Goal: Information Seeking & Learning: Learn about a topic

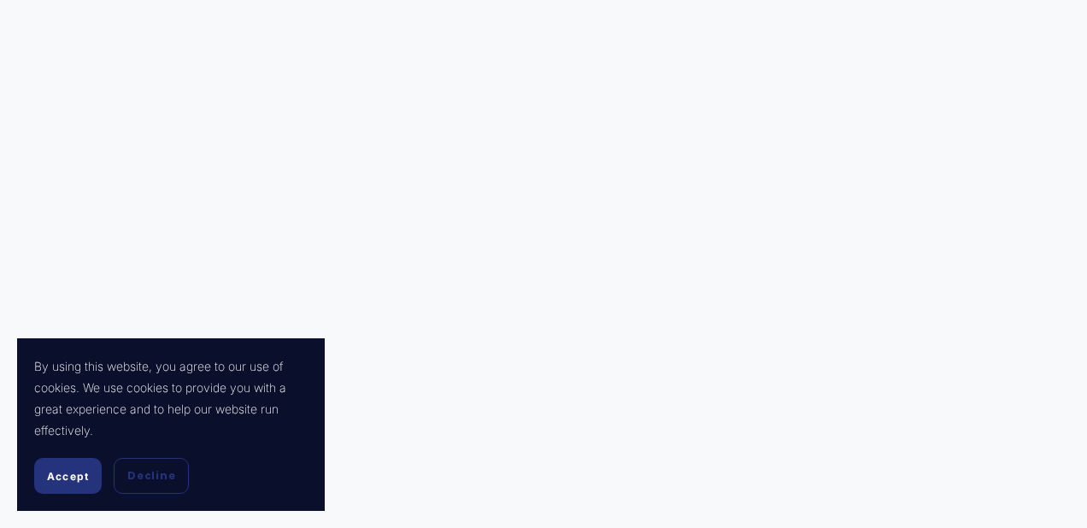
scroll to position [638, 0]
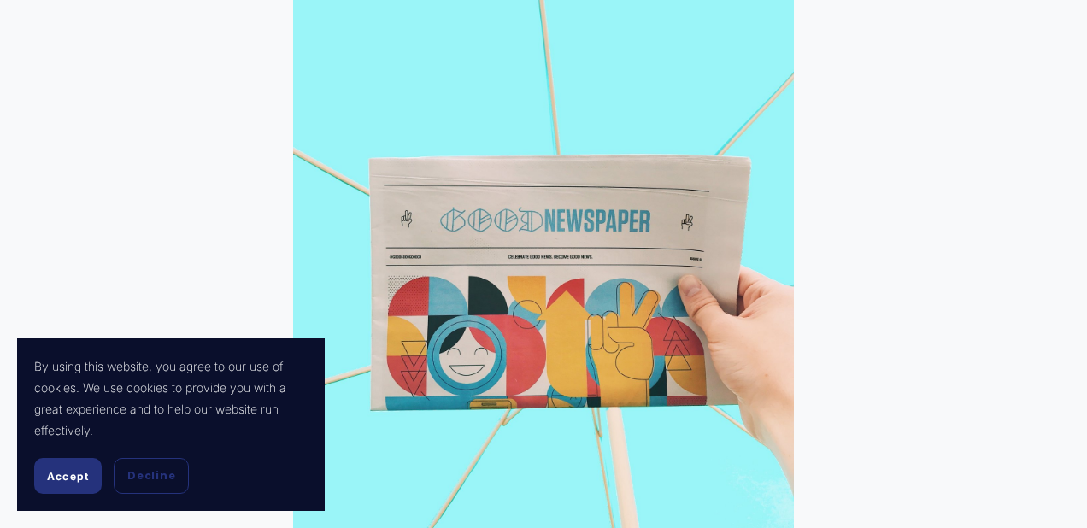
click at [60, 473] on span "Accept" at bounding box center [68, 476] width 42 height 13
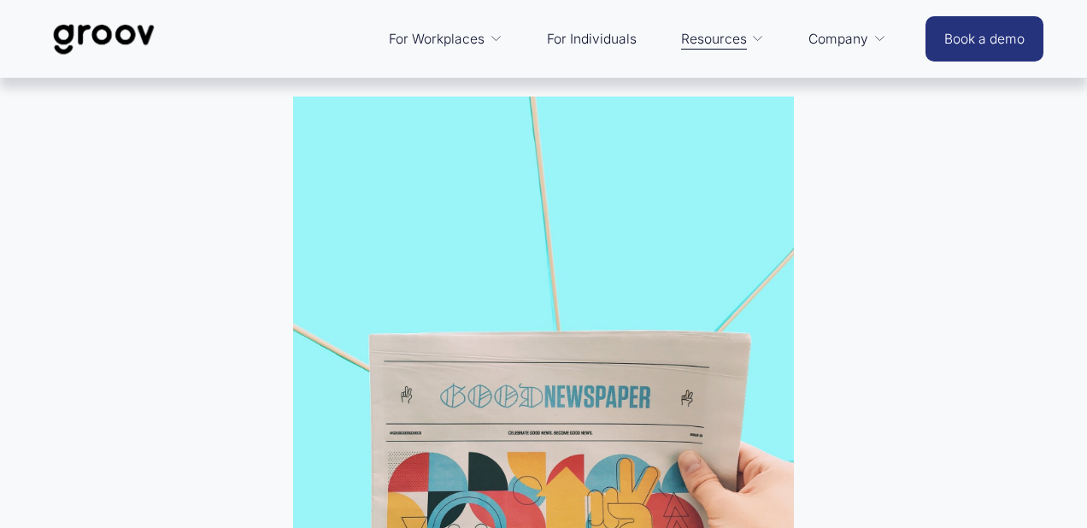
scroll to position [0, 0]
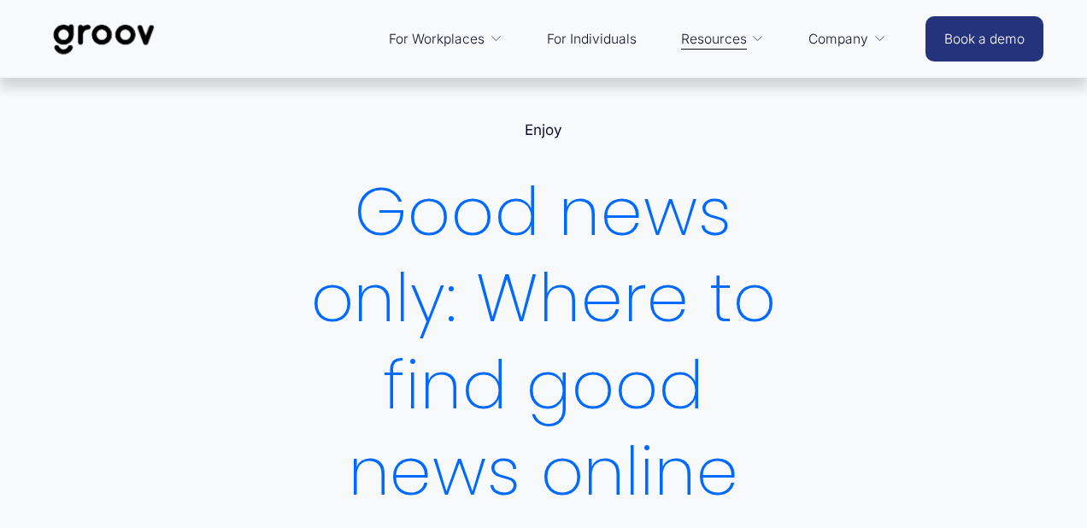
click at [881, 72] on div "Skip to Content For Workplaces Platform Overview" at bounding box center [543, 39] width 1087 height 78
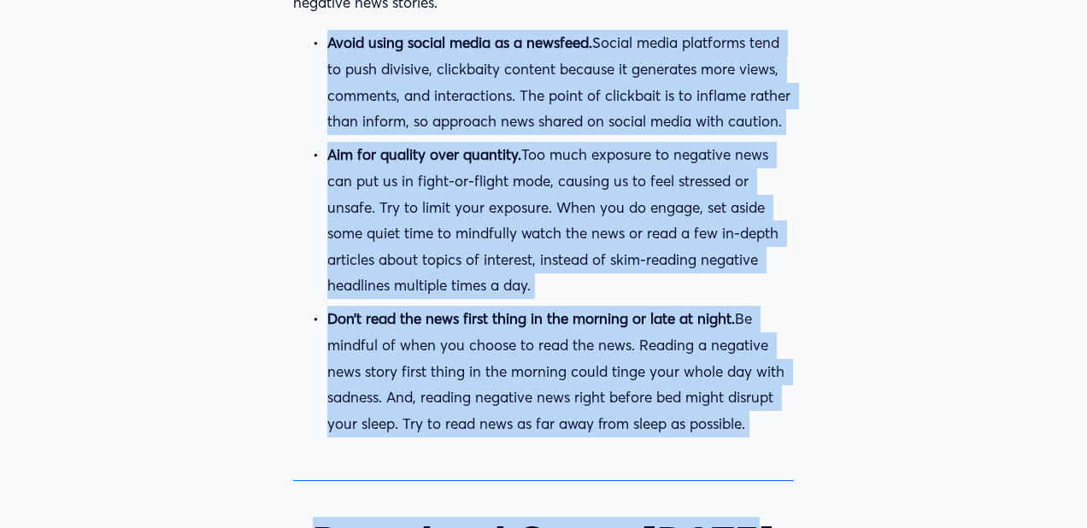
scroll to position [2908, 0]
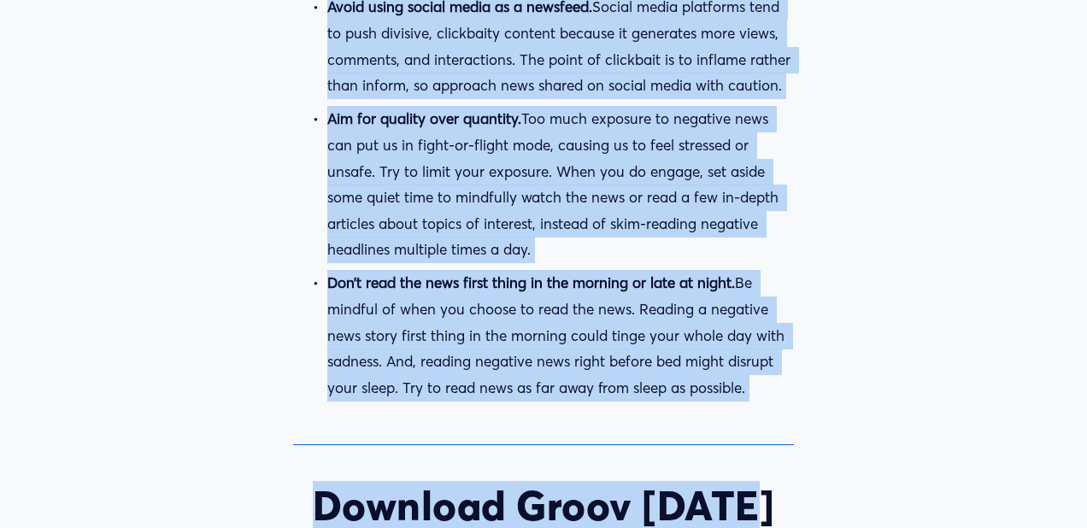
drag, startPoint x: 331, startPoint y: 126, endPoint x: 755, endPoint y: 379, distance: 494.0
click at [755, 379] on ul "Avoid using social media as a newsfeed. Social media platforms tend to push div…" at bounding box center [543, 197] width 500 height 407
copy ul "Avoid using social media as a newsfeed. Social media platforms tend to push div…"
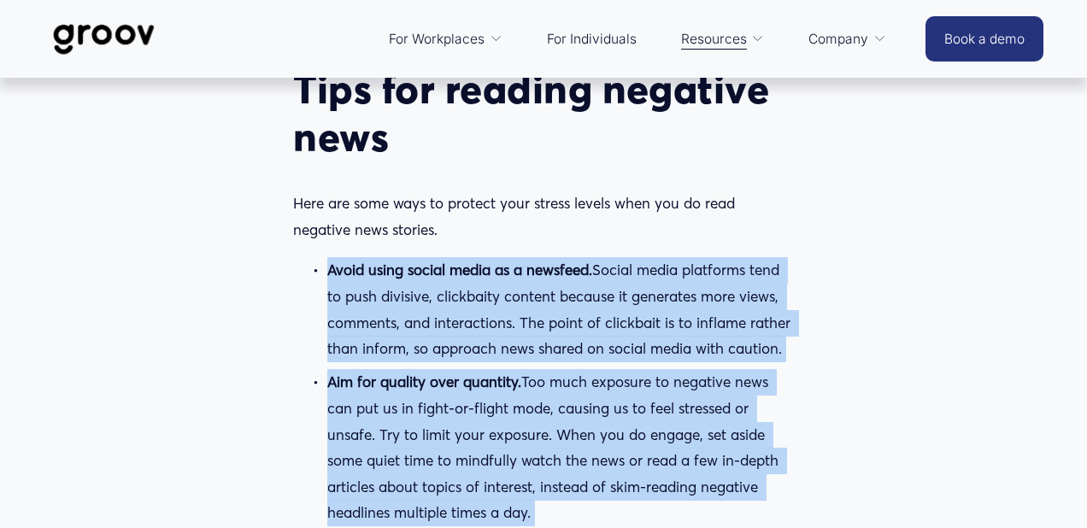
scroll to position [2641, 0]
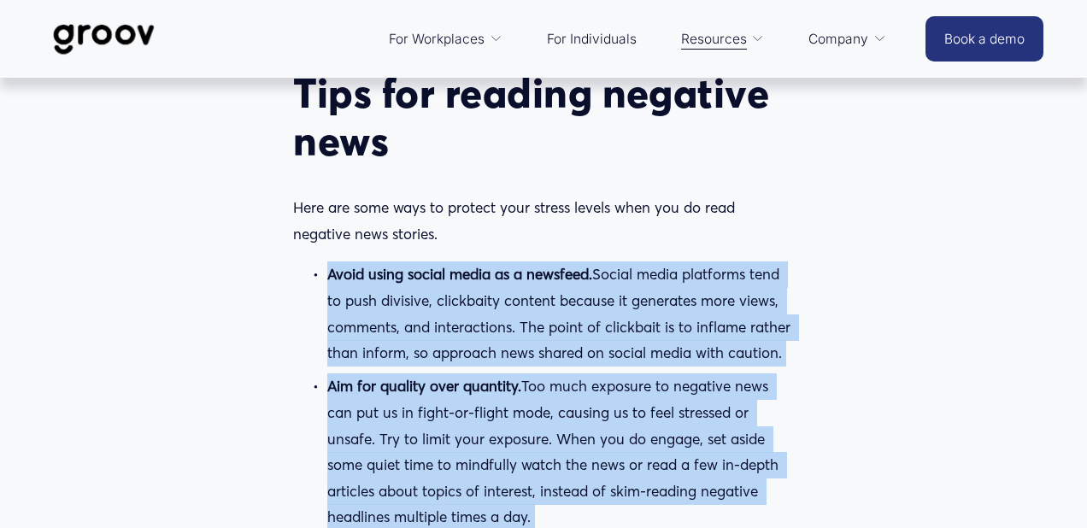
click at [486, 220] on p "Here are some ways to protect your stress levels when you do read negative news…" at bounding box center [543, 221] width 500 height 52
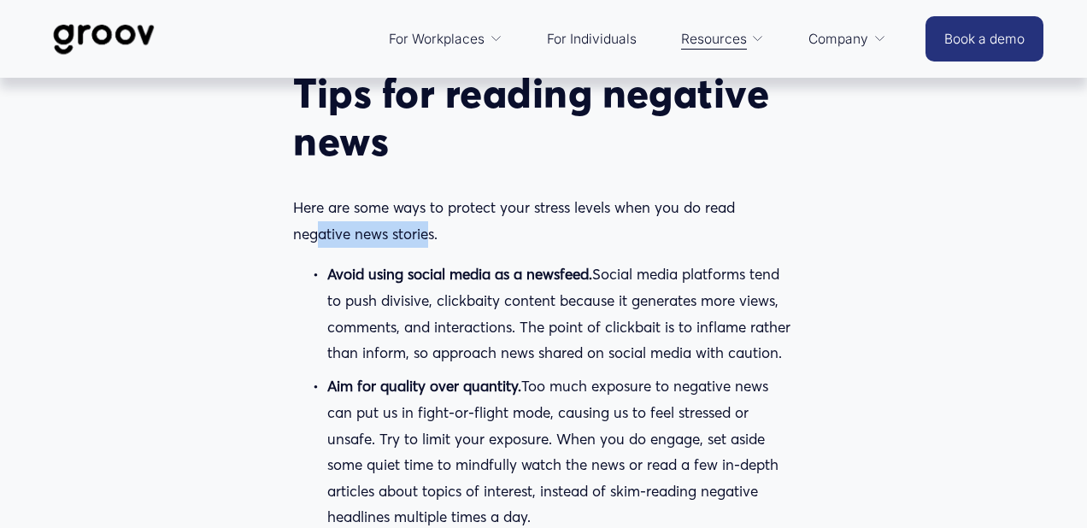
drag, startPoint x: 412, startPoint y: 236, endPoint x: 319, endPoint y: 225, distance: 93.8
click at [319, 225] on p "Here are some ways to protect your stress levels when you do read negative news…" at bounding box center [543, 221] width 500 height 52
drag, startPoint x: 444, startPoint y: 234, endPoint x: 278, endPoint y: 209, distance: 167.6
copy p "Here are some ways to protect your stress levels when you do read negative news…"
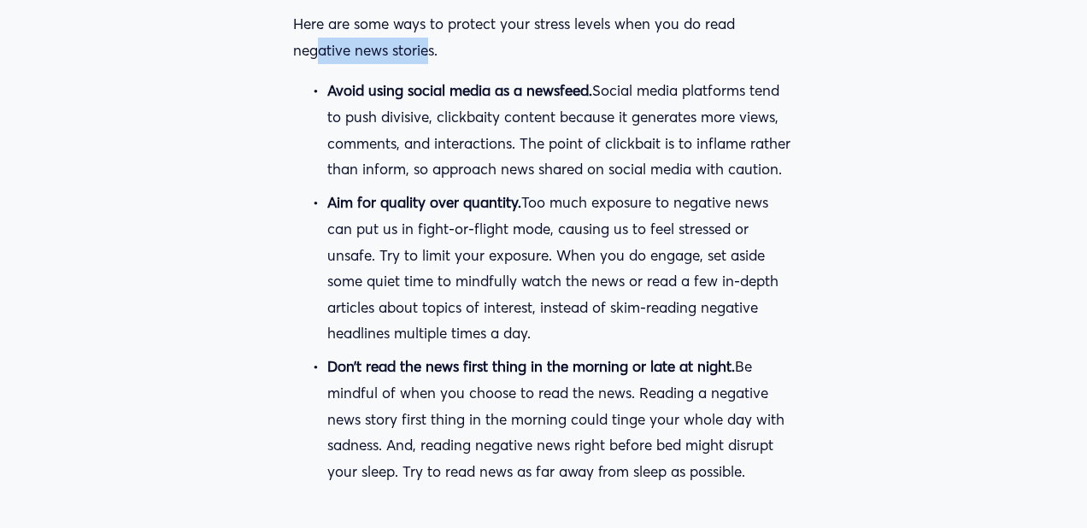
scroll to position [2825, 0]
drag, startPoint x: 752, startPoint y: 469, endPoint x: 326, endPoint y: 96, distance: 566.8
click at [326, 96] on ul "Avoid using social media as a newsfeed. Social media platforms tend to push div…" at bounding box center [543, 280] width 500 height 407
click at [553, 180] on p "Avoid using social media as a newsfeed. Social media platforms tend to push div…" at bounding box center [560, 129] width 466 height 104
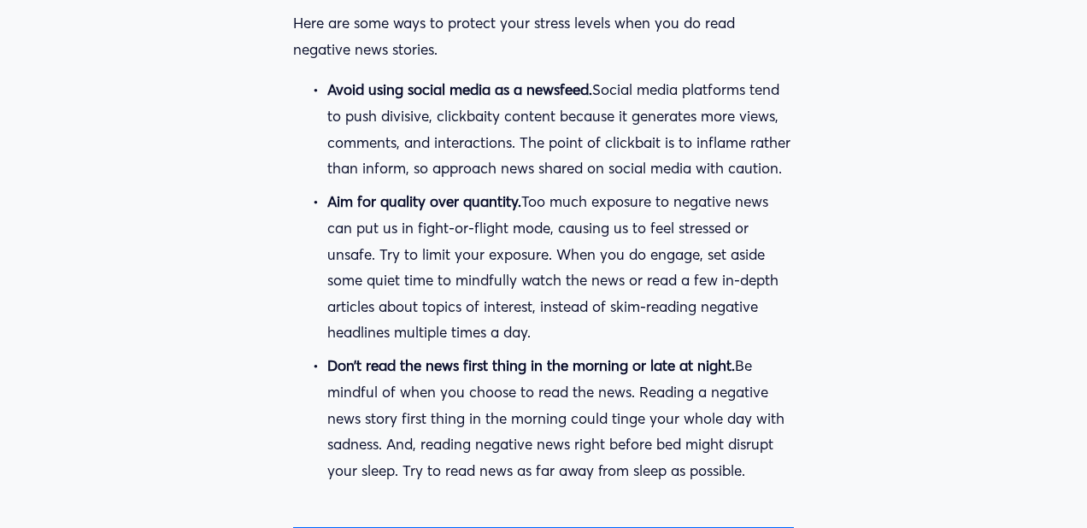
drag, startPoint x: 328, startPoint y: 91, endPoint x: 597, endPoint y: 99, distance: 269.3
click at [597, 99] on p "Avoid using social media as a newsfeed. Social media platforms tend to push div…" at bounding box center [560, 129] width 466 height 104
drag, startPoint x: 329, startPoint y: 91, endPoint x: 749, endPoint y: 465, distance: 562.9
click at [749, 465] on ul "Avoid using social media as a newsfeed. Social media platforms tend to push div…" at bounding box center [543, 280] width 500 height 407
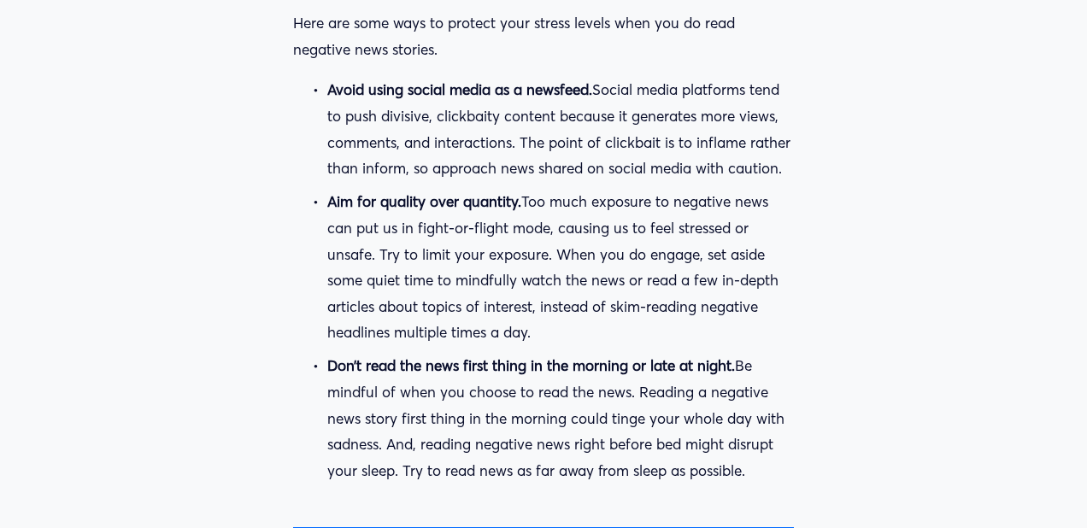
copy ul "Avoid using social media as a newsfeed. Social media platforms tend to push div…"
